Goal: Information Seeking & Learning: Learn about a topic

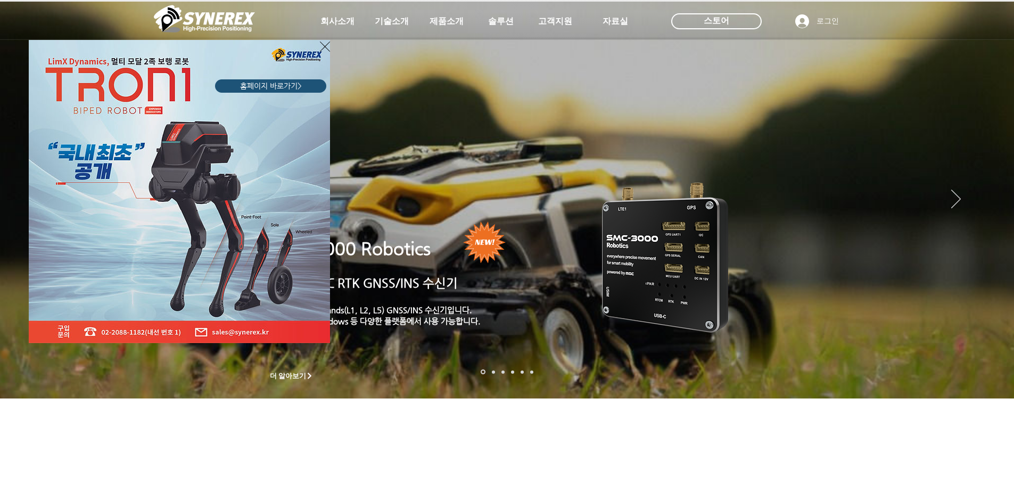
click at [323, 47] on icon "사이트로 돌아가기" at bounding box center [325, 46] width 10 height 13
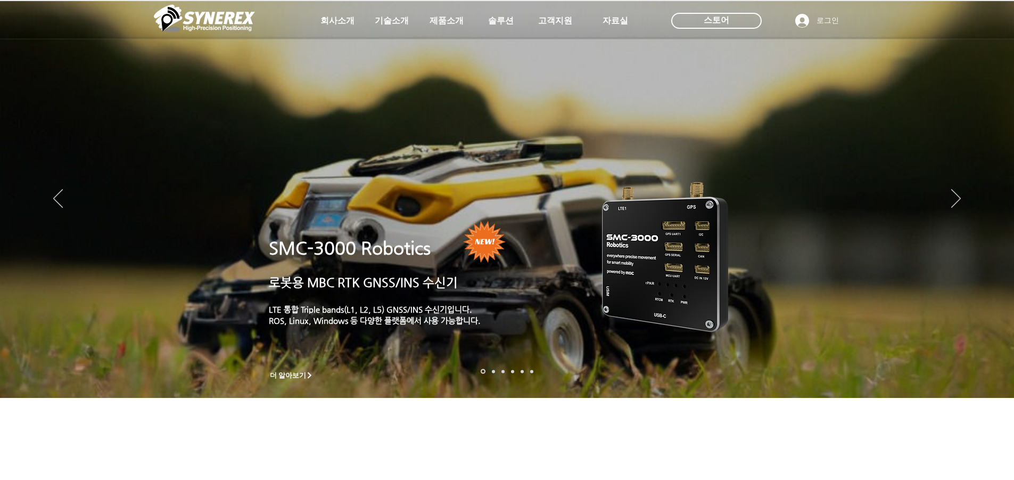
click at [955, 188] on img "슬라이드쇼" at bounding box center [507, 199] width 1014 height 397
click at [957, 204] on icon "다음" at bounding box center [957, 198] width 10 height 19
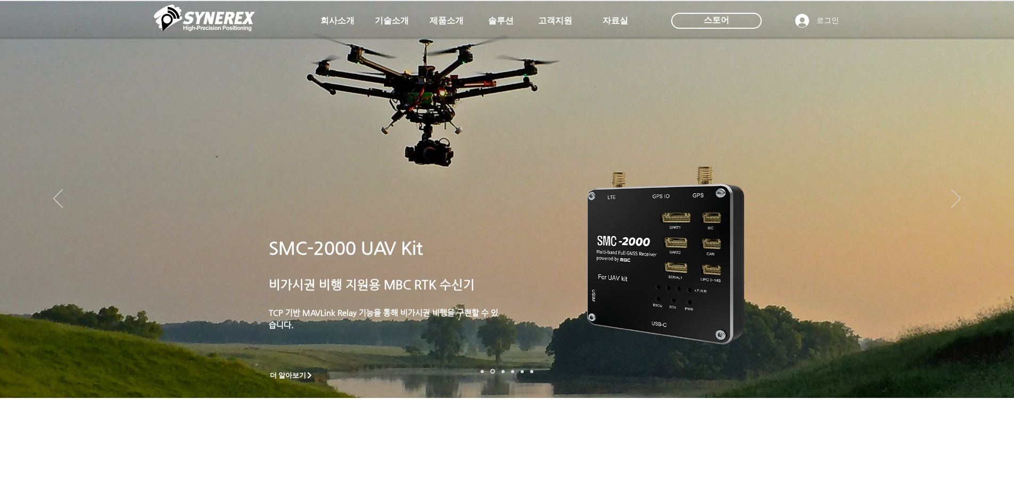
click at [562, 293] on img "슬라이드쇼" at bounding box center [507, 199] width 1014 height 397
click at [579, 242] on img "슬라이드쇼" at bounding box center [507, 199] width 1014 height 397
click at [294, 376] on span "더 알아보기" at bounding box center [288, 376] width 37 height 10
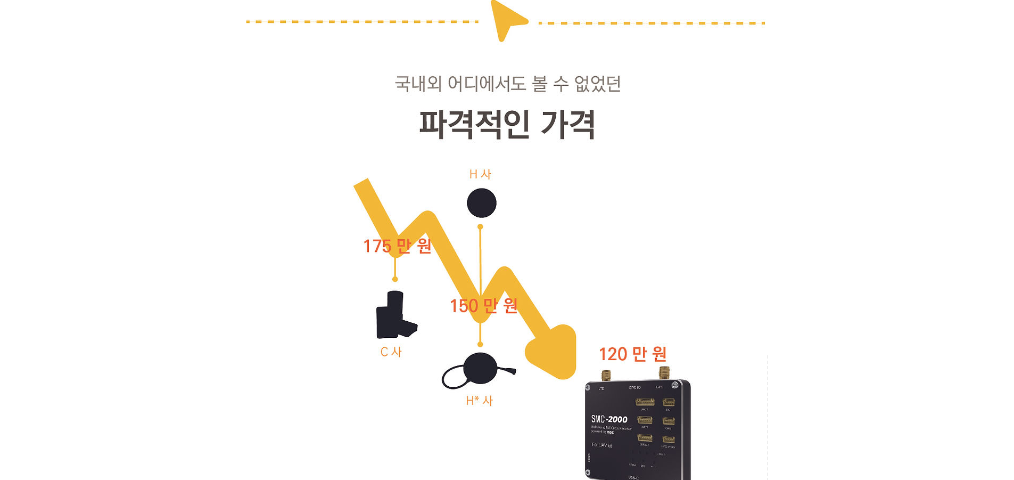
scroll to position [1544, 0]
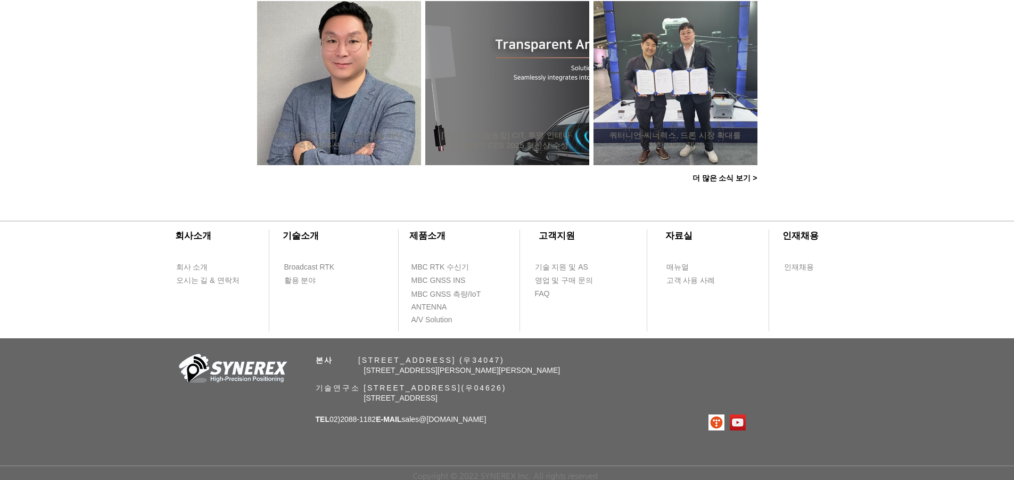
scroll to position [1, 0]
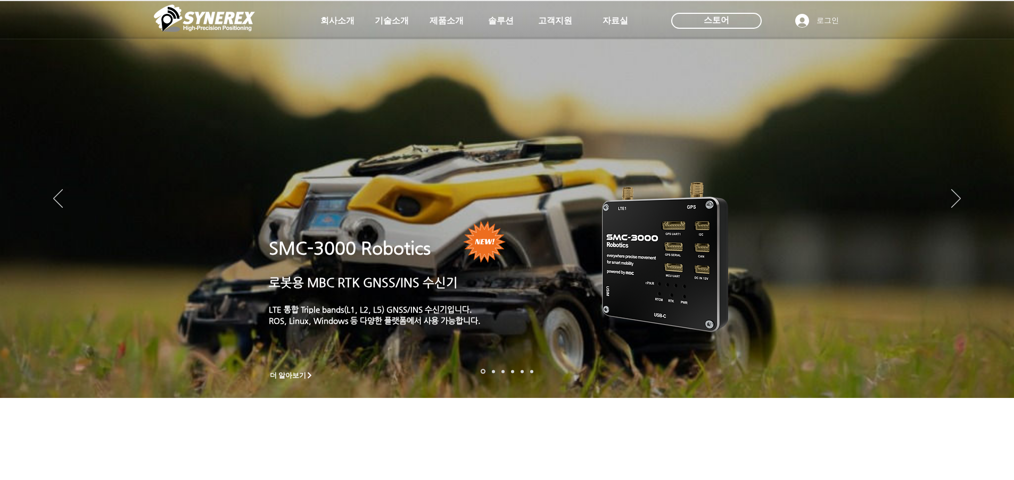
click at [974, 194] on img "슬라이드쇼" at bounding box center [507, 199] width 1014 height 397
click at [960, 194] on icon "다음" at bounding box center [957, 198] width 10 height 19
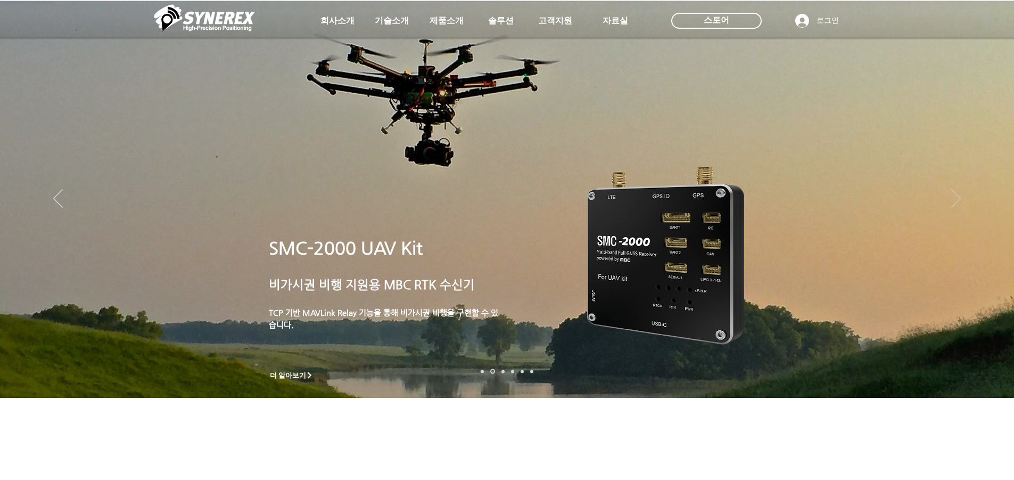
click at [960, 194] on icon "다음" at bounding box center [957, 198] width 10 height 19
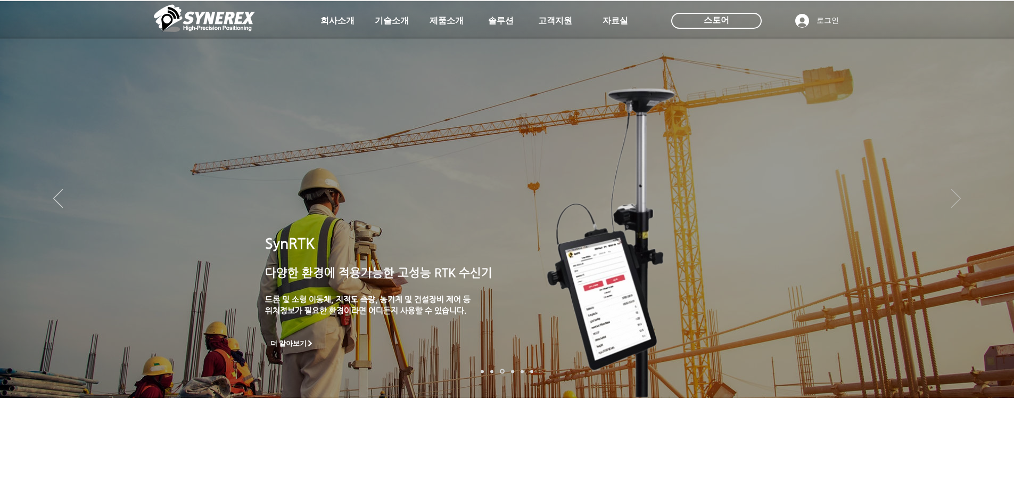
click at [960, 194] on icon "다음" at bounding box center [957, 198] width 10 height 19
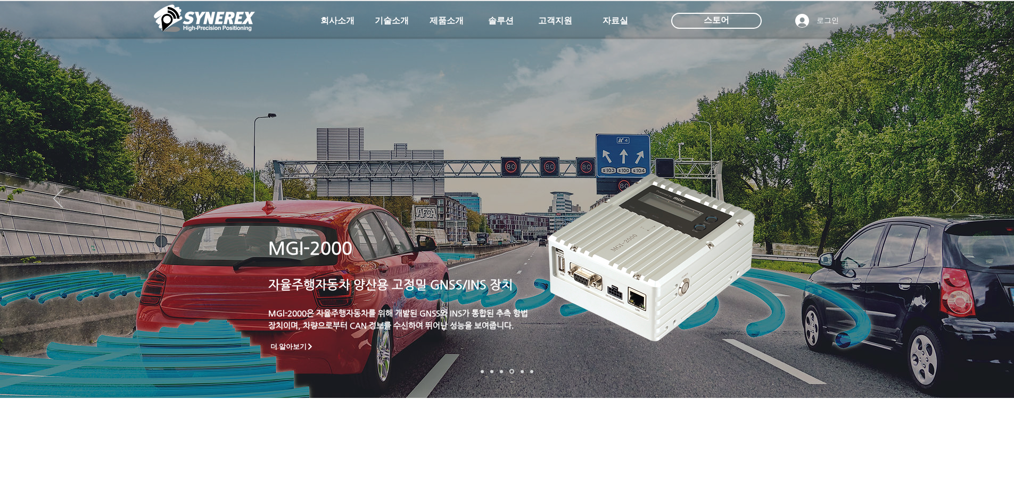
click at [960, 194] on icon "다음" at bounding box center [957, 198] width 10 height 19
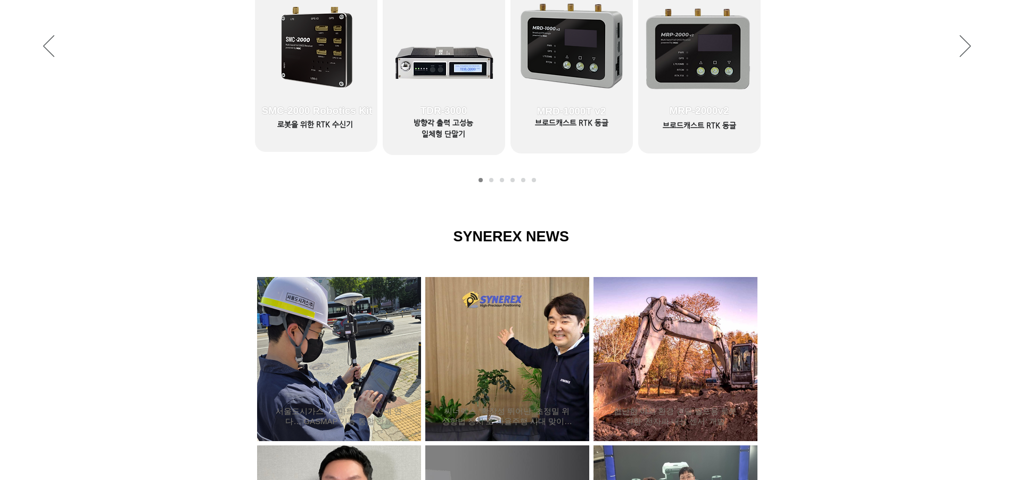
scroll to position [427, 0]
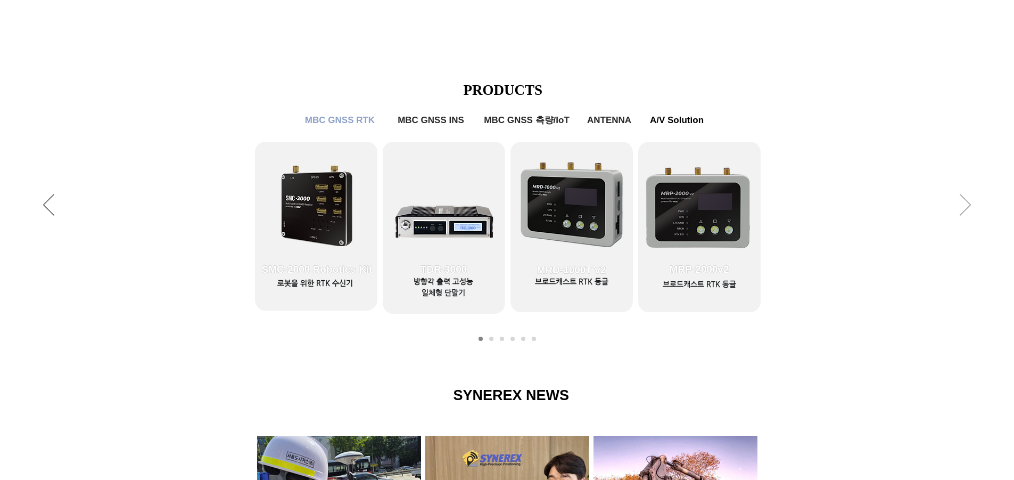
click at [962, 209] on icon "다음" at bounding box center [965, 205] width 11 height 22
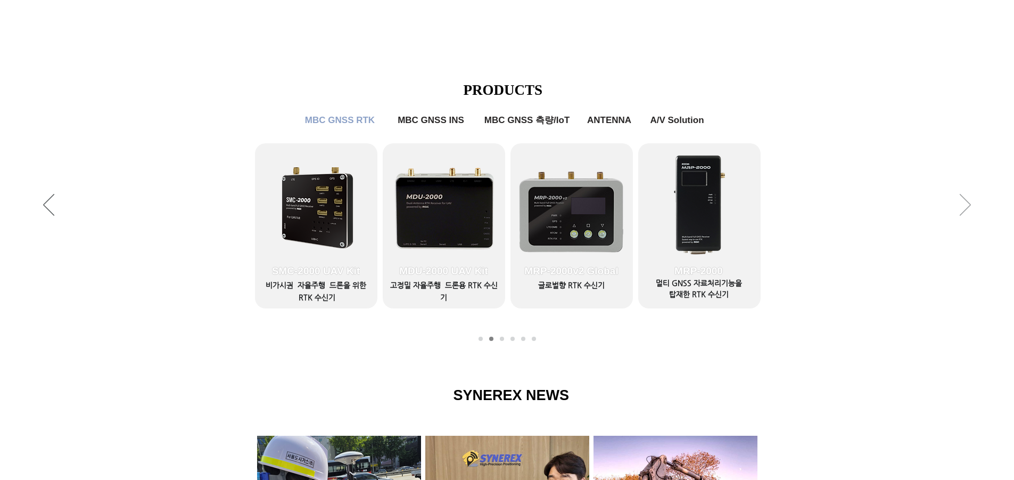
click at [969, 207] on icon "다음" at bounding box center [965, 205] width 11 height 22
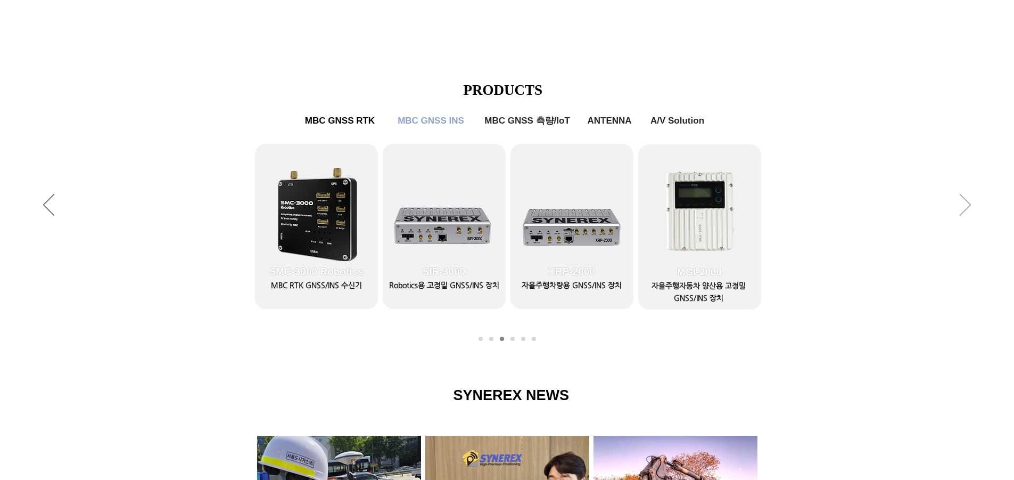
click at [969, 207] on icon "다음" at bounding box center [965, 205] width 11 height 22
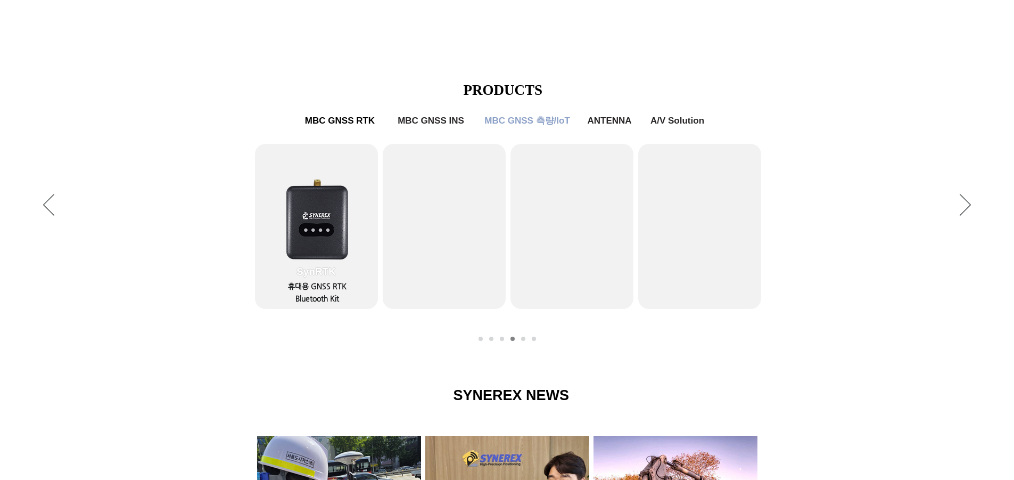
click at [457, 117] on span "MBC GNSS INS" at bounding box center [431, 121] width 67 height 11
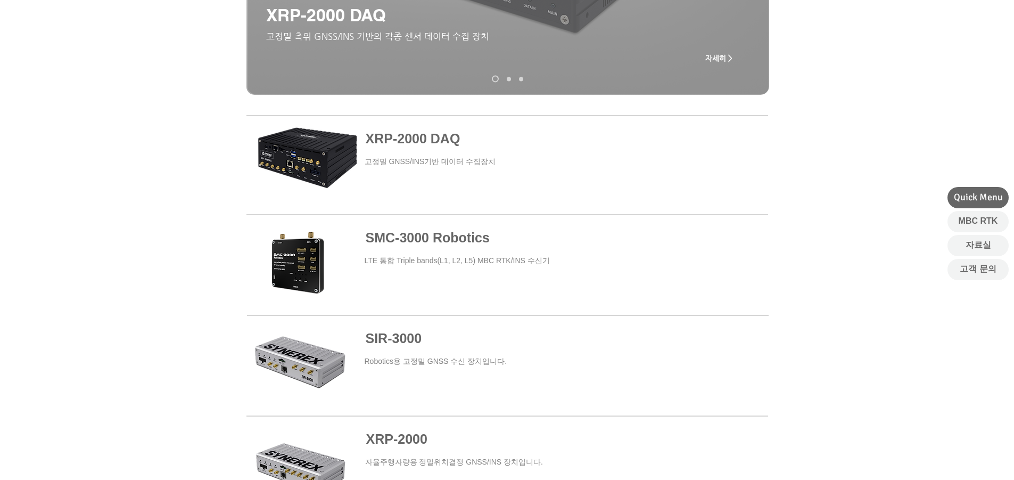
scroll to position [319, 0]
